Goal: Information Seeking & Learning: Learn about a topic

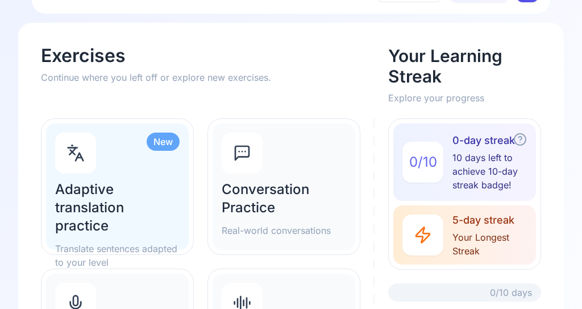
scroll to position [43, 0]
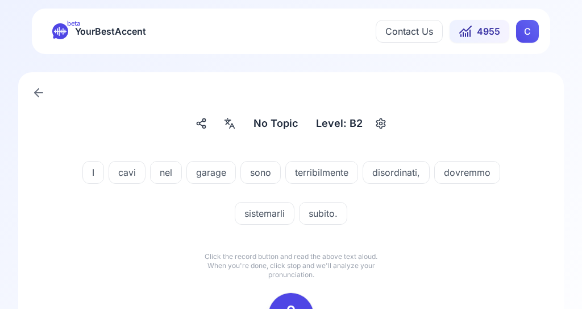
scroll to position [1, 0]
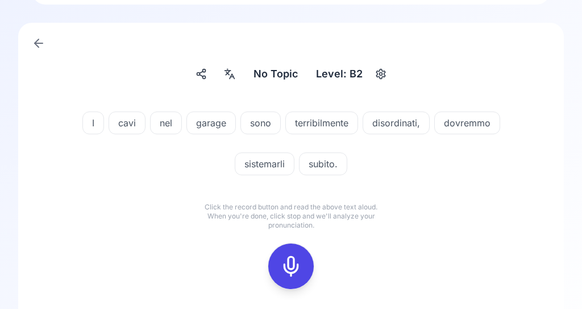
scroll to position [51, 0]
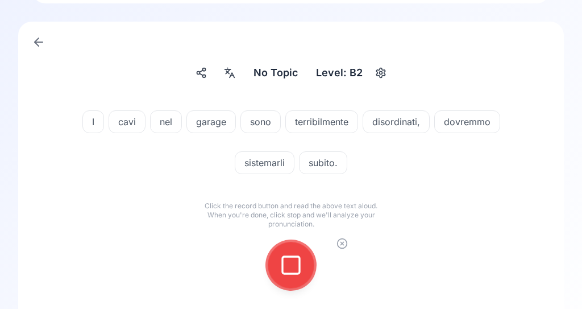
click at [300, 263] on icon at bounding box center [291, 265] width 23 height 23
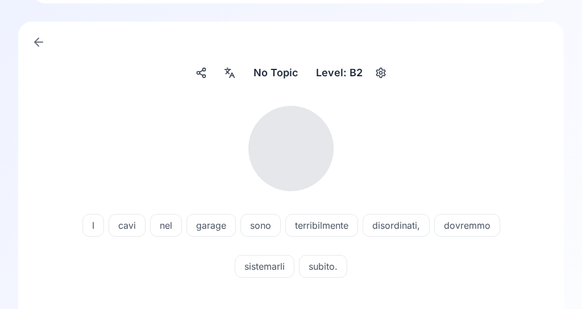
scroll to position [44, 0]
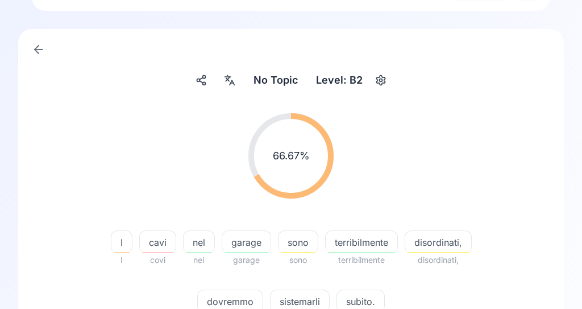
click at [309, 300] on span "sistemarli" at bounding box center [300, 302] width 59 height 14
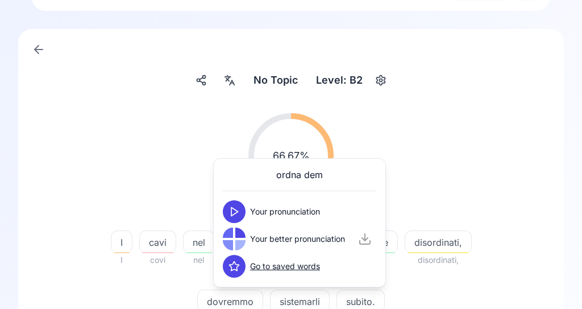
click at [241, 212] on button at bounding box center [234, 211] width 23 height 23
click at [245, 241] on button at bounding box center [234, 238] width 23 height 23
click at [235, 214] on icon at bounding box center [234, 211] width 11 height 11
click at [522, 119] on div "66.67 % 66.67 %" at bounding box center [290, 156] width 491 height 104
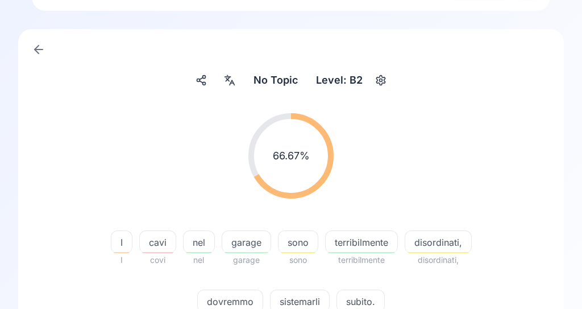
click at [237, 85] on icon at bounding box center [230, 79] width 14 height 11
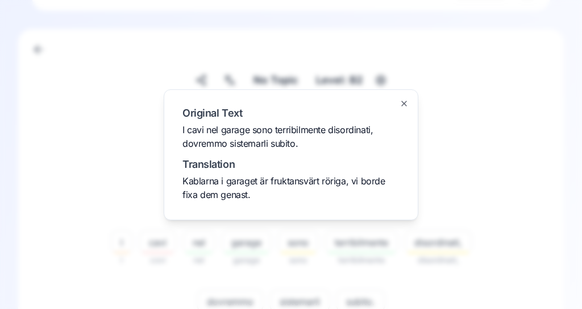
click at [508, 86] on div at bounding box center [291, 154] width 582 height 309
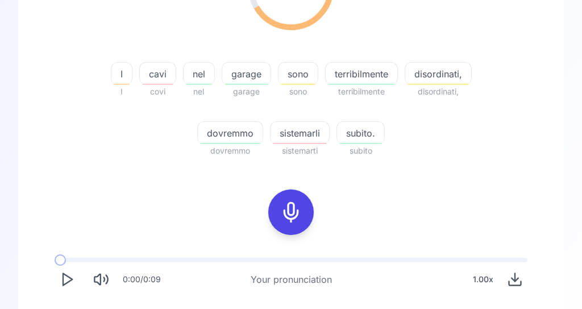
scroll to position [212, 0]
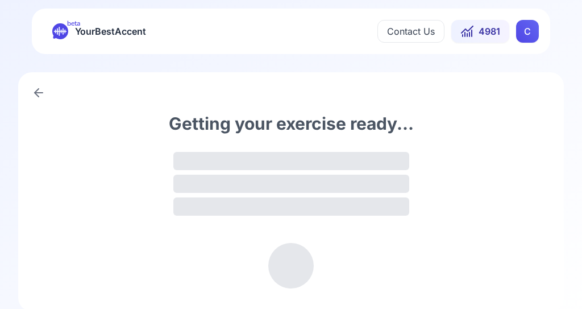
scroll to position [1, 0]
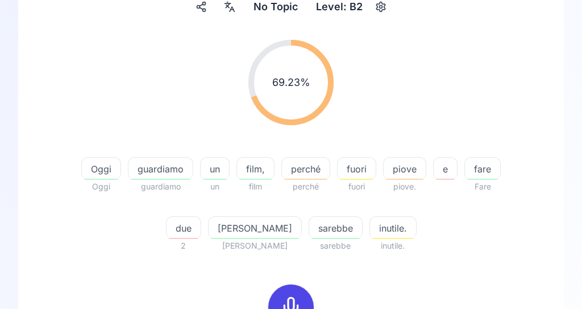
scroll to position [117, 0]
click at [412, 163] on span "piove" at bounding box center [405, 169] width 42 height 14
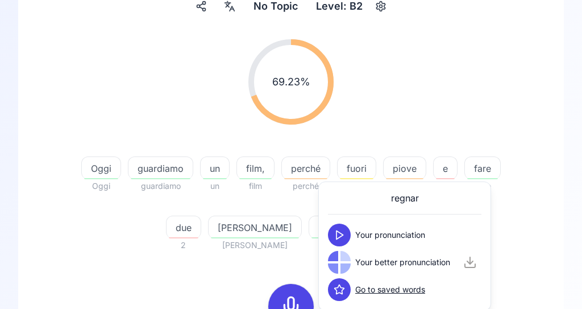
click at [345, 229] on button at bounding box center [339, 234] width 23 height 23
click at [348, 262] on button at bounding box center [339, 262] width 23 height 23
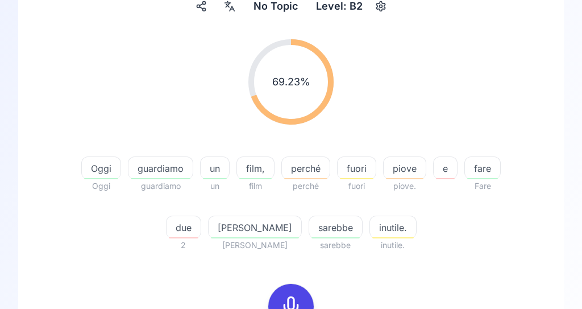
click at [485, 77] on div "69.23 % 69.23 %" at bounding box center [290, 82] width 491 height 104
